Goal: Task Accomplishment & Management: Manage account settings

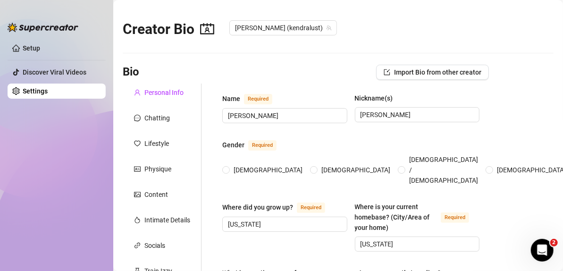
radio input "true"
type input "[DATE]"
click at [165, 118] on div "Chatting" at bounding box center [156, 118] width 25 height 10
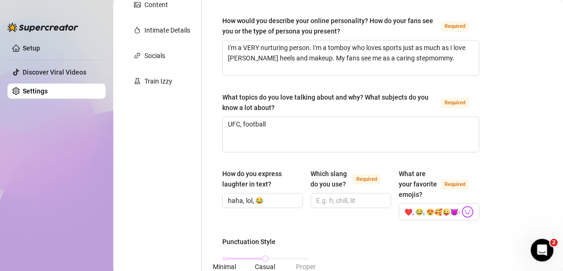
scroll to position [1, 0]
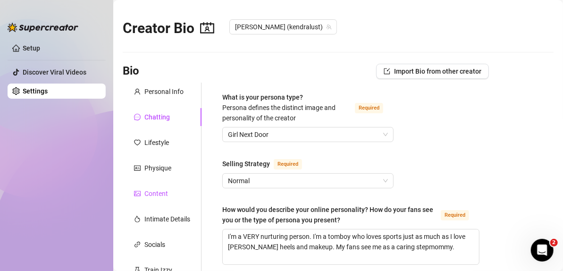
click at [162, 192] on div "Content" at bounding box center [156, 193] width 24 height 10
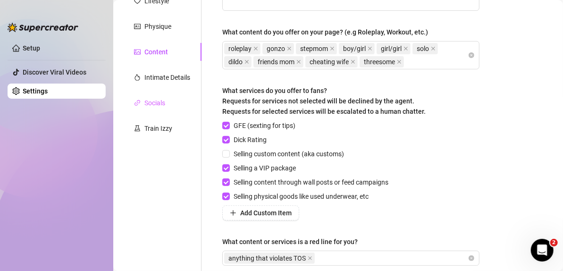
scroll to position [95, 0]
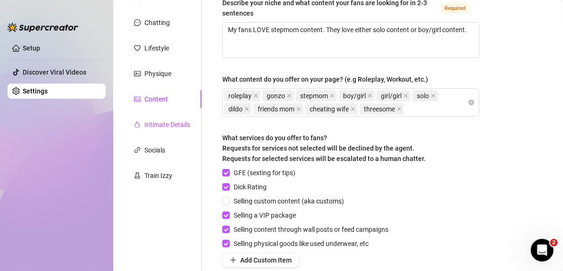
click at [180, 123] on div "Intimate Details" at bounding box center [167, 124] width 46 height 10
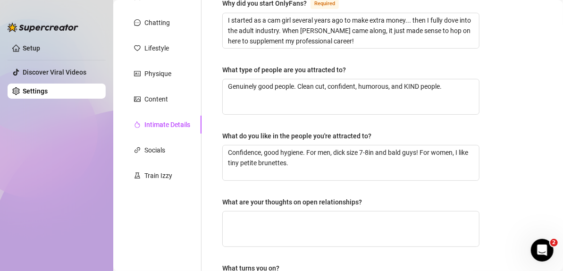
scroll to position [190, 0]
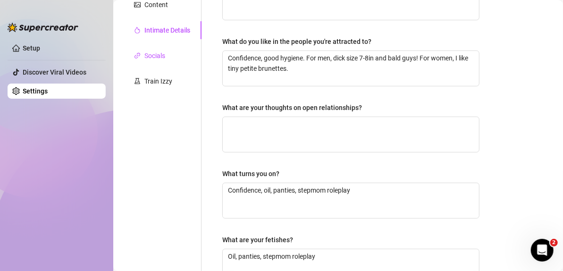
click at [165, 55] on div "Socials" at bounding box center [154, 55] width 21 height 10
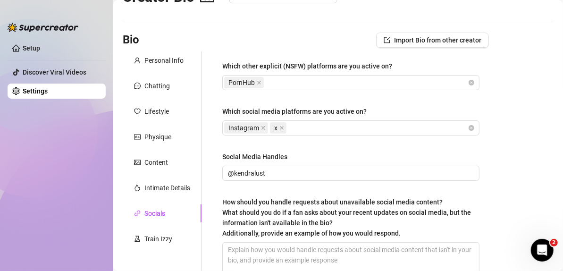
scroll to position [0, 0]
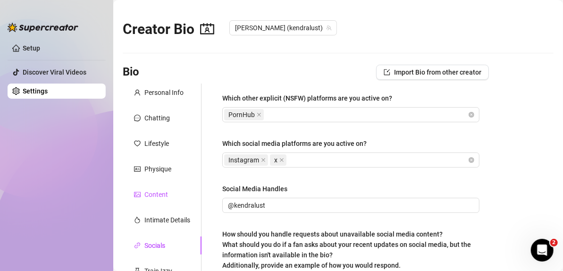
click at [150, 192] on div "Content" at bounding box center [156, 194] width 24 height 10
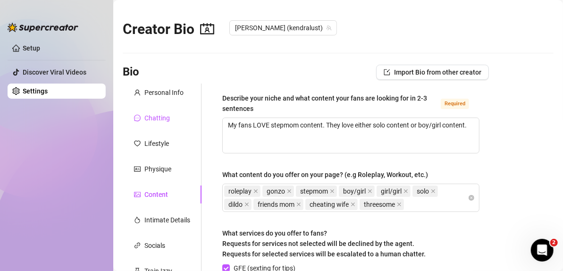
click at [165, 114] on div "Chatting" at bounding box center [156, 118] width 25 height 10
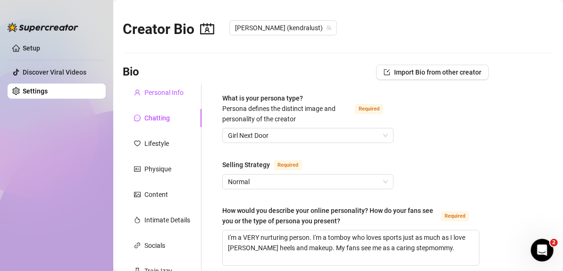
click at [170, 90] on div "Personal Info" at bounding box center [163, 92] width 39 height 10
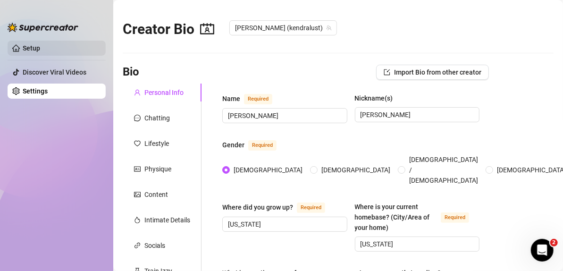
click at [33, 52] on link "Setup" at bounding box center [31, 48] width 17 height 8
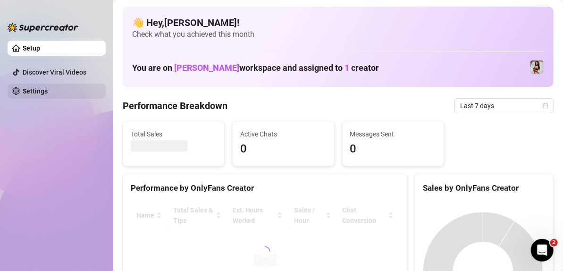
click at [37, 89] on link "Settings" at bounding box center [35, 91] width 25 height 8
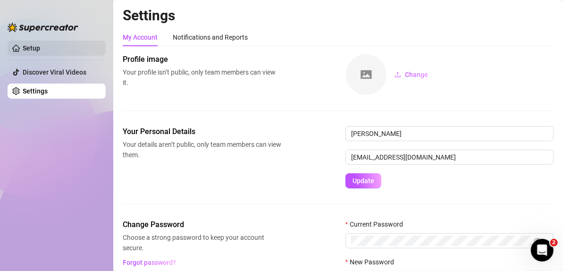
click at [28, 44] on link "Setup" at bounding box center [31, 48] width 17 height 8
